Goal: Find specific page/section: Find specific page/section

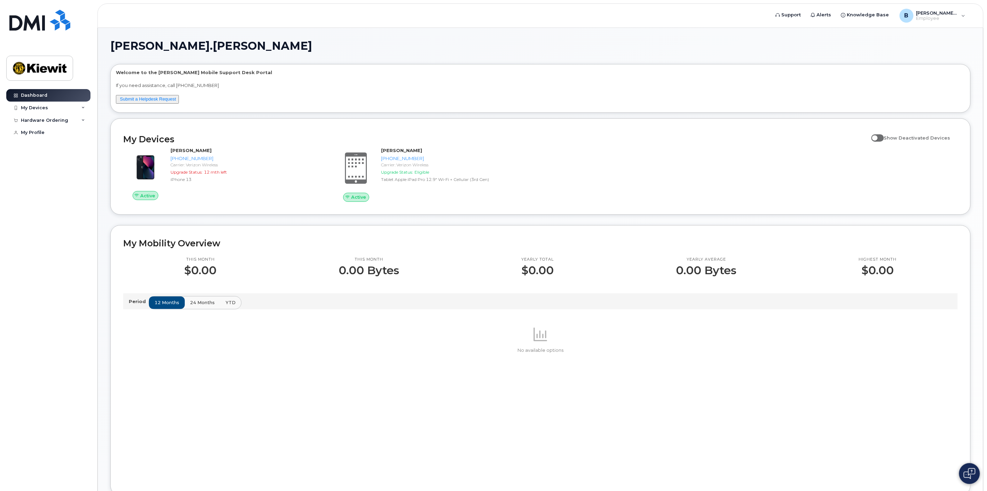
click at [884, 138] on span at bounding box center [877, 137] width 13 height 7
click at [877, 137] on input "Show Deactivated Devices" at bounding box center [874, 134] width 6 height 6
click at [882, 136] on span at bounding box center [877, 137] width 13 height 7
click at [877, 136] on input "Show Deactivated Devices" at bounding box center [874, 134] width 6 height 6
checkbox input "false"
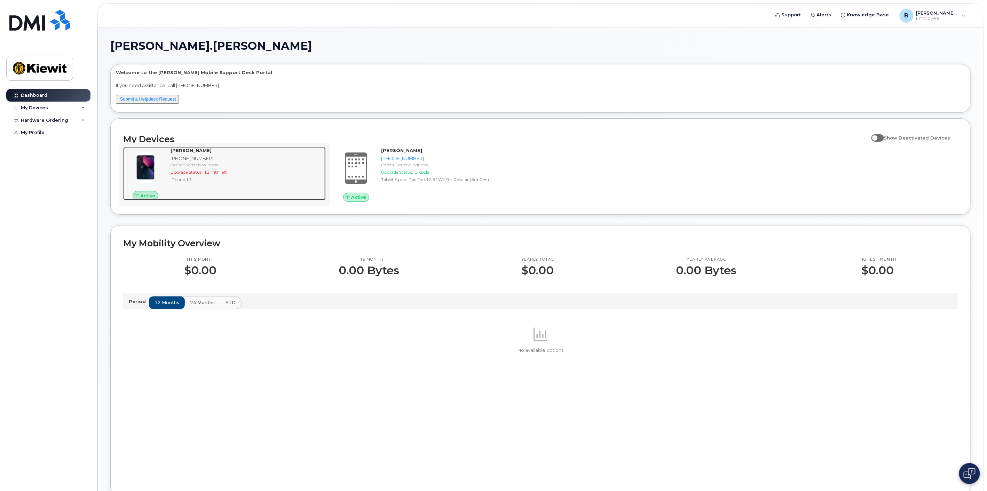
click at [238, 184] on div "BAILEY STEPHENS 337-605-0023 Carrier: Verizon Wireless Upgrade Status: 12 mth l…" at bounding box center [247, 173] width 158 height 53
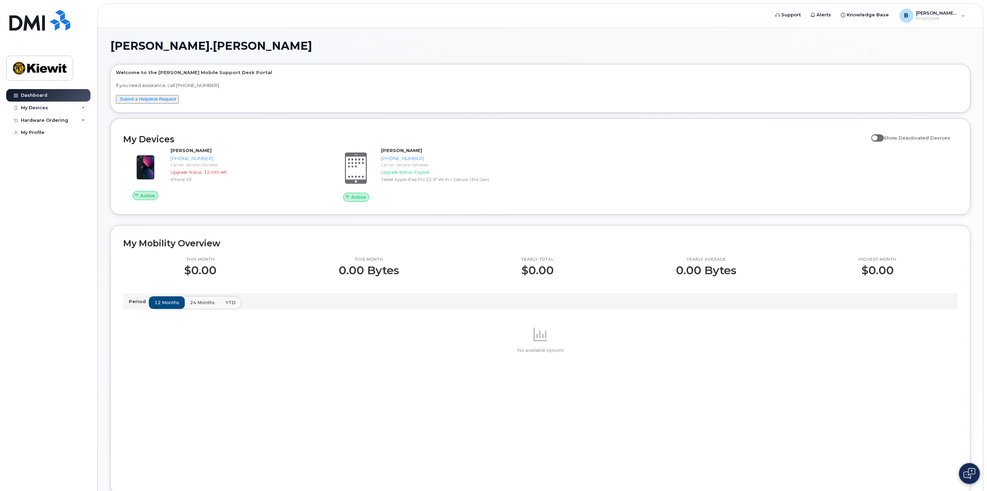
drag, startPoint x: 424, startPoint y: 159, endPoint x: 380, endPoint y: 236, distance: 88.9
click at [380, 236] on div "My Mobility Overview This month $0.00 This month 0.00 Bytes Yearly total $0.00 …" at bounding box center [540, 360] width 860 height 270
click at [384, 150] on strong "[PERSON_NAME]" at bounding box center [401, 151] width 41 height 6
click at [941, 18] on span "Employee" at bounding box center [937, 19] width 42 height 6
click at [939, 18] on span "Employee" at bounding box center [937, 19] width 42 height 6
